Goal: Communication & Community: Ask a question

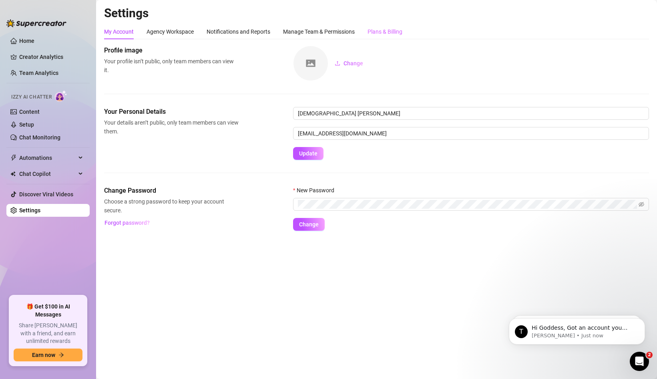
click at [397, 26] on div "Plans & Billing" at bounding box center [384, 31] width 35 height 15
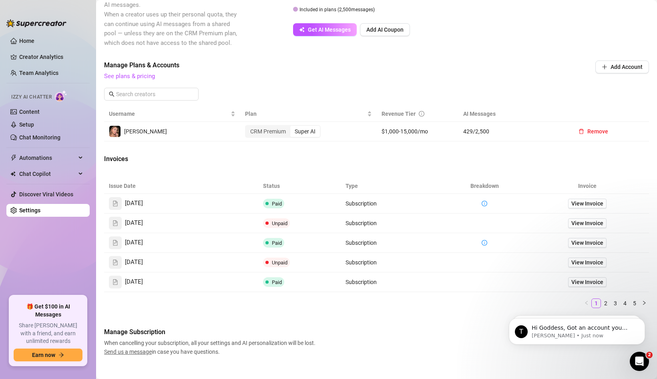
scroll to position [198, 0]
click at [589, 201] on span "View Invoice" at bounding box center [587, 202] width 32 height 9
click at [635, 354] on icon "Open Intercom Messenger" at bounding box center [637, 359] width 13 height 13
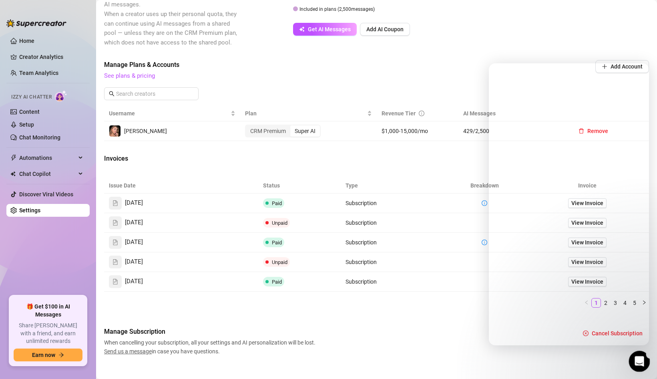
click at [635, 354] on icon "Open Intercom Messenger" at bounding box center [637, 359] width 13 height 13
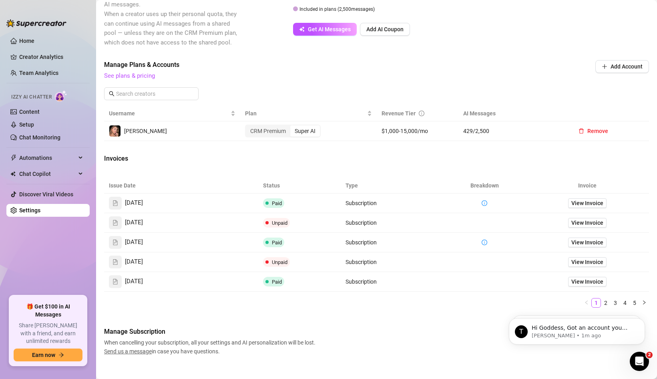
scroll to position [0, 0]
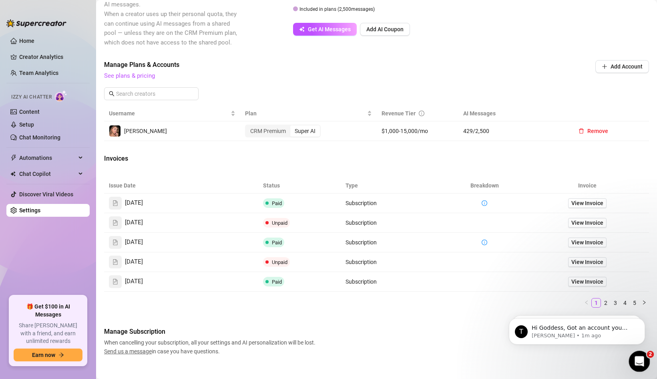
click at [640, 353] on div "Open Intercom Messenger" at bounding box center [638, 360] width 26 height 26
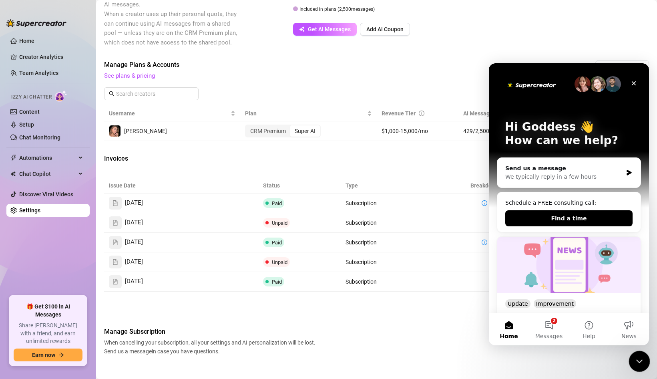
click at [640, 353] on div "Close Intercom Messenger" at bounding box center [637, 359] width 19 height 19
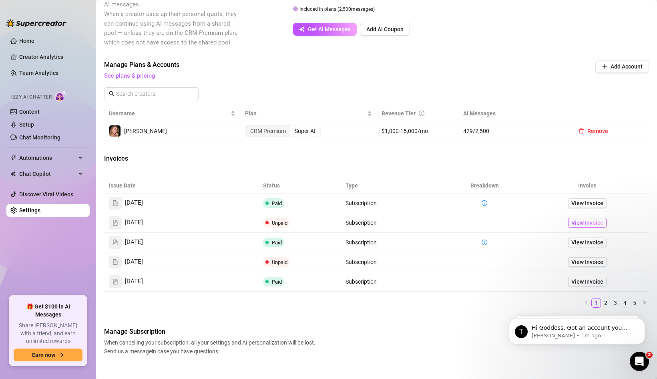
click at [581, 224] on span "View Invoice" at bounding box center [587, 222] width 32 height 9
click at [599, 277] on span "View Invoice" at bounding box center [587, 281] width 32 height 9
click at [637, 360] on icon "Open Intercom Messenger" at bounding box center [637, 359] width 13 height 13
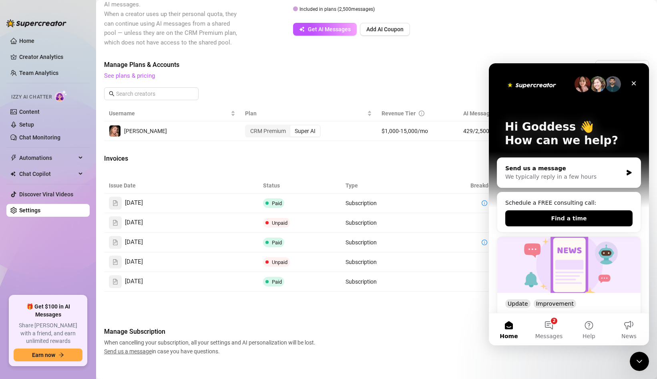
click at [562, 172] on div "Send us a message" at bounding box center [563, 168] width 117 height 8
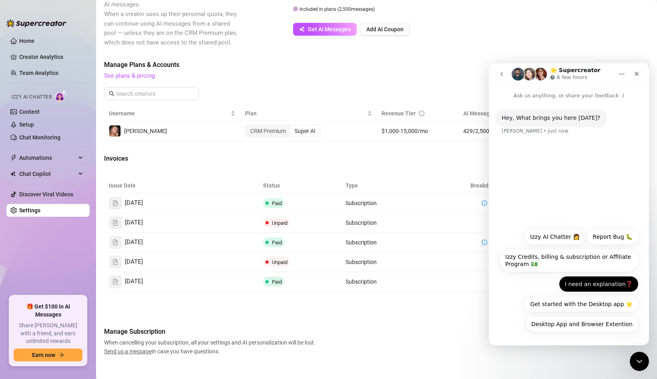
click at [601, 286] on button "I need an explanation❓" at bounding box center [599, 284] width 80 height 16
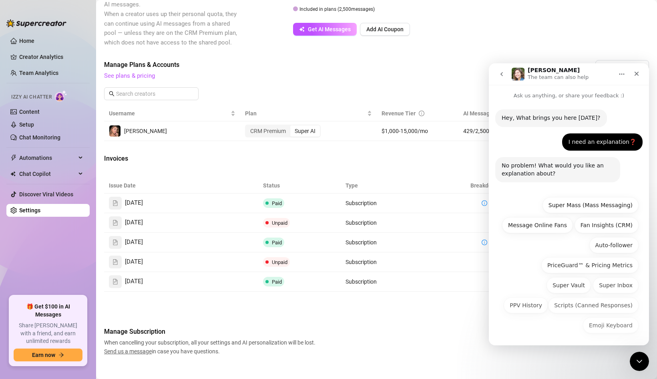
scroll to position [1, 0]
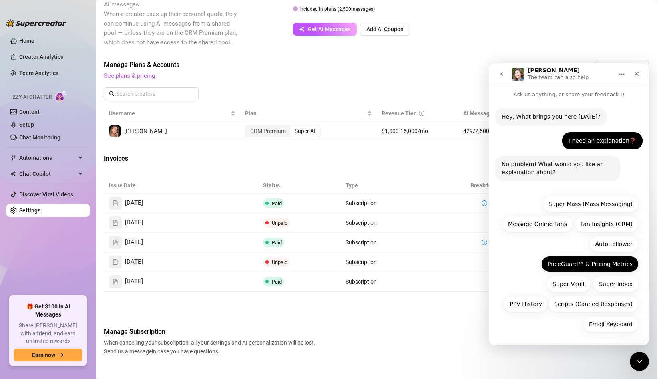
click at [607, 263] on button "PriceGuard™ & Pricing Metrics" at bounding box center [589, 264] width 97 height 16
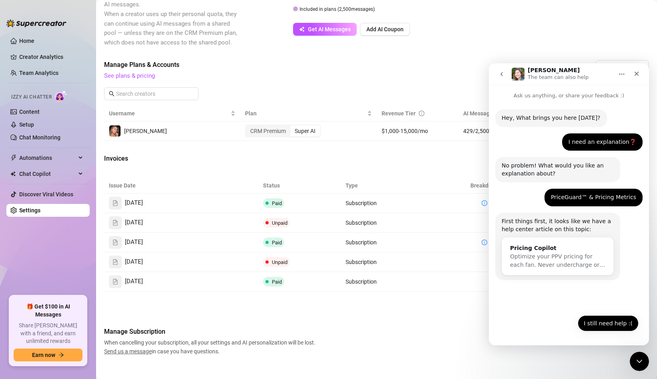
click at [606, 325] on button "I still need help :(" at bounding box center [607, 323] width 61 height 16
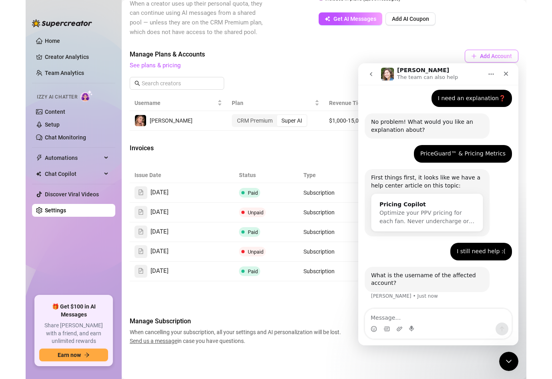
scroll to position [237, 0]
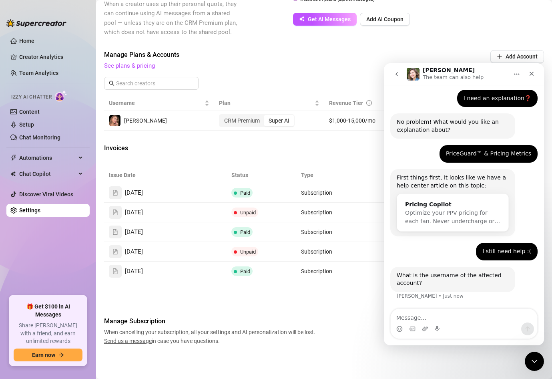
click at [470, 317] on textarea "Message…" at bounding box center [464, 316] width 146 height 14
type textarea "[EMAIL_ADDRESS][DOMAIN_NAME]"
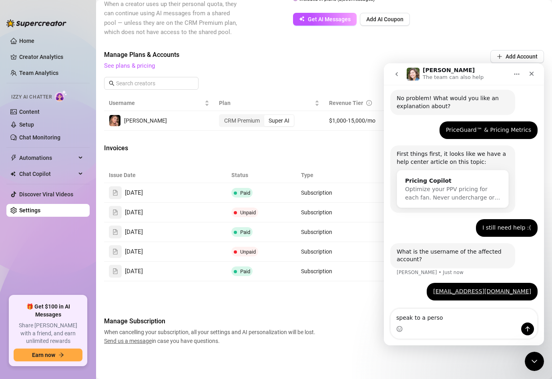
type textarea "speak to a person"
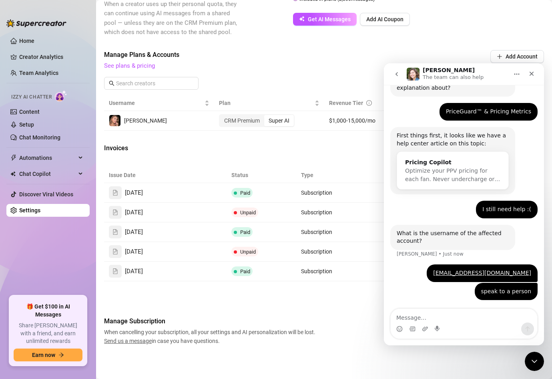
click at [326, 177] on th "Type" at bounding box center [337, 175] width 82 height 16
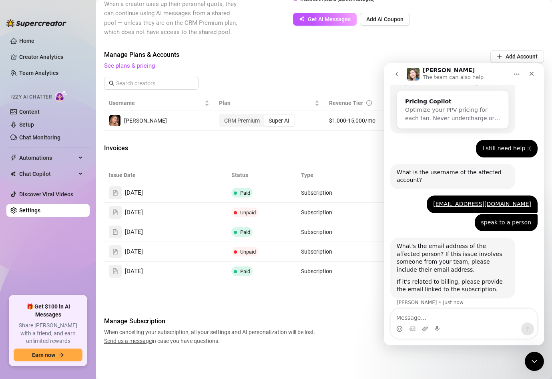
scroll to position [152, 0]
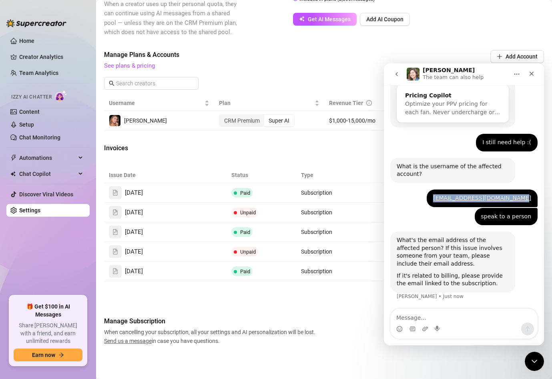
drag, startPoint x: 535, startPoint y: 194, endPoint x: 441, endPoint y: 196, distance: 94.4
click at [441, 196] on div "[EMAIL_ADDRESS][DOMAIN_NAME] Goddess • Just now" at bounding box center [463, 198] width 147 height 18
copy link "[EMAIL_ADDRESS][DOMAIN_NAME]"
click at [405, 307] on div "What's the email address of the affected person? If this issue involves someone…" at bounding box center [463, 270] width 147 height 78
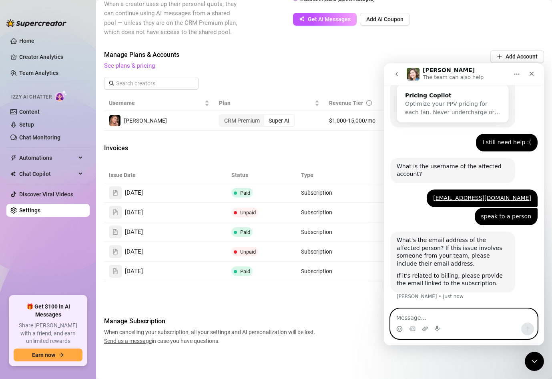
click at [407, 310] on textarea "Message…" at bounding box center [464, 316] width 146 height 14
paste textarea "[EMAIL_ADDRESS][DOMAIN_NAME]"
type textarea "[EMAIL_ADDRESS][DOMAIN_NAME]"
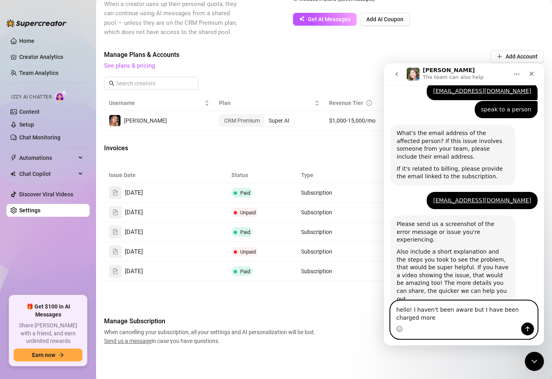
scroll to position [267, 0]
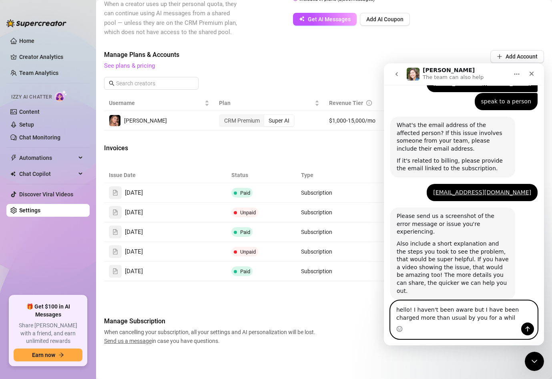
type textarea "hello! I haven't been aware but I have been charged more than usual by you for …"
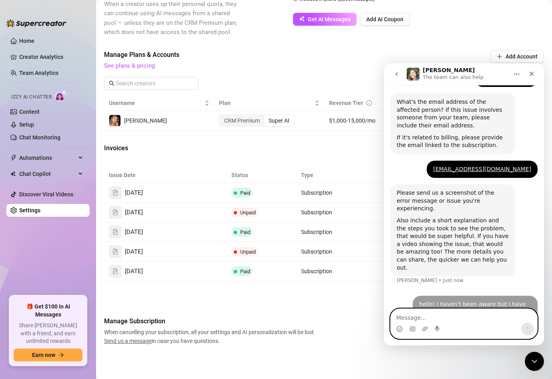
scroll to position [291, 0]
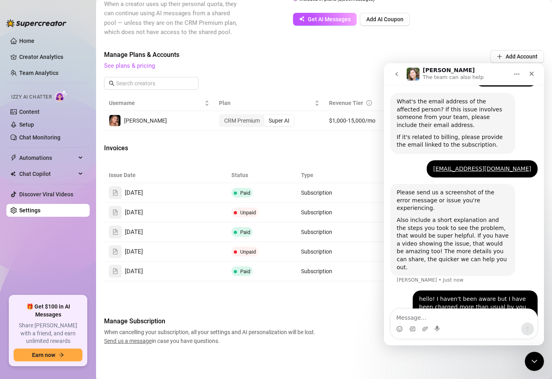
click at [341, 168] on th "Type" at bounding box center [337, 175] width 82 height 16
click at [529, 76] on icon "Close" at bounding box center [531, 73] width 6 height 6
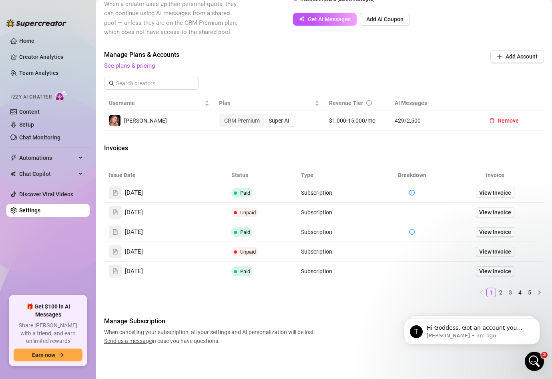
scroll to position [0, 0]
click at [495, 252] on span "View Invoice" at bounding box center [495, 251] width 32 height 9
click at [491, 231] on span "View Invoice" at bounding box center [495, 231] width 32 height 9
click at [494, 230] on span "View Invoice" at bounding box center [495, 231] width 32 height 9
click at [503, 212] on span "View Invoice" at bounding box center [495, 212] width 32 height 9
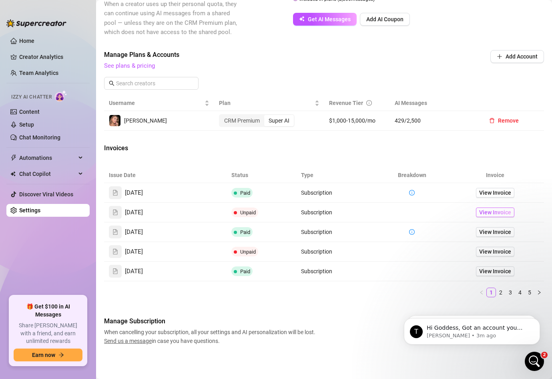
click at [503, 212] on span "View Invoice" at bounding box center [495, 212] width 32 height 9
click at [485, 192] on span "View Invoice" at bounding box center [495, 192] width 32 height 9
click at [488, 211] on span "View Invoice" at bounding box center [495, 212] width 32 height 9
click at [532, 352] on div "Open Intercom Messenger" at bounding box center [533, 360] width 26 height 26
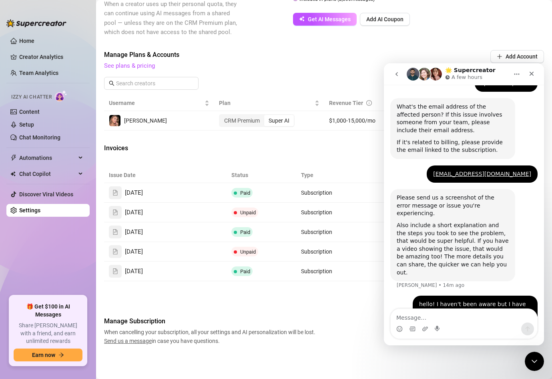
scroll to position [291, 0]
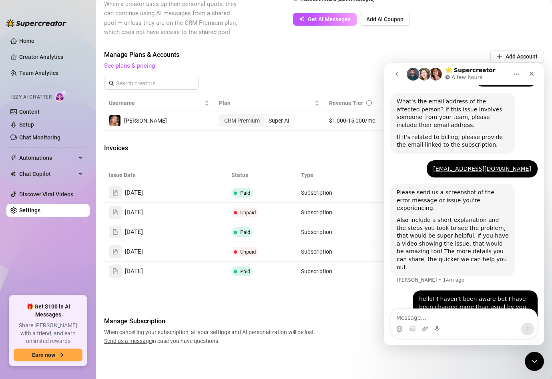
click at [445, 316] on textarea "Message…" at bounding box center [464, 316] width 146 height 14
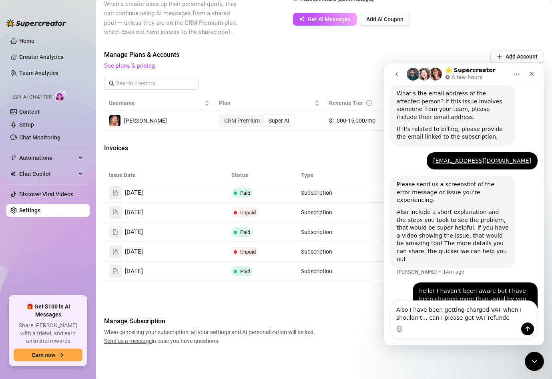
type textarea "Also I have been getting charged VAT when I shouldn't... can I please get VAT r…"
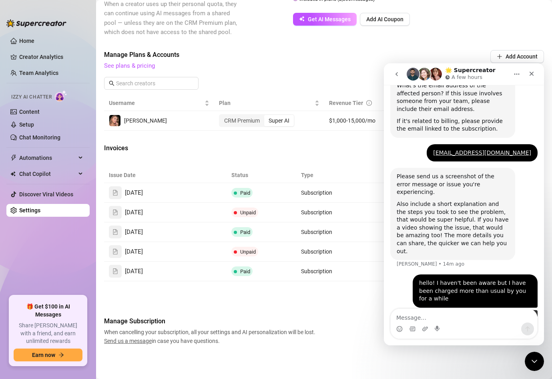
scroll to position [317, 0]
